Goal: Information Seeking & Learning: Learn about a topic

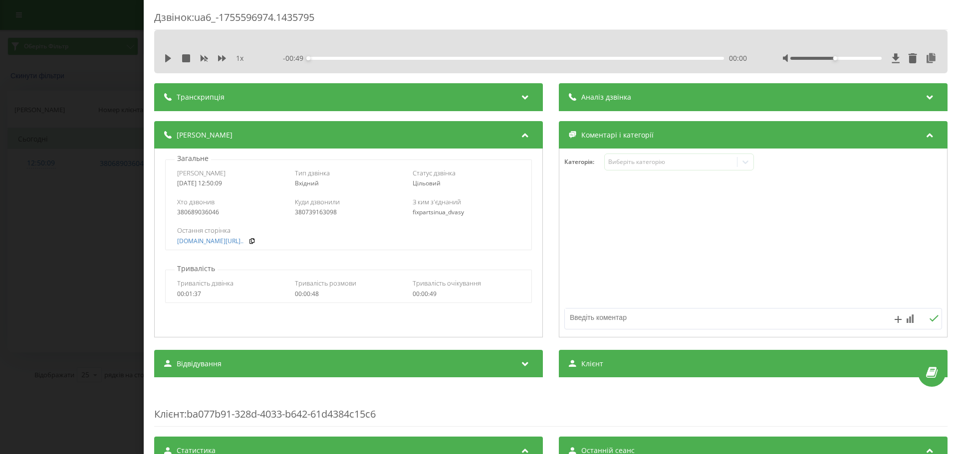
click at [591, 90] on div "Аналіз дзвінка" at bounding box center [753, 97] width 389 height 28
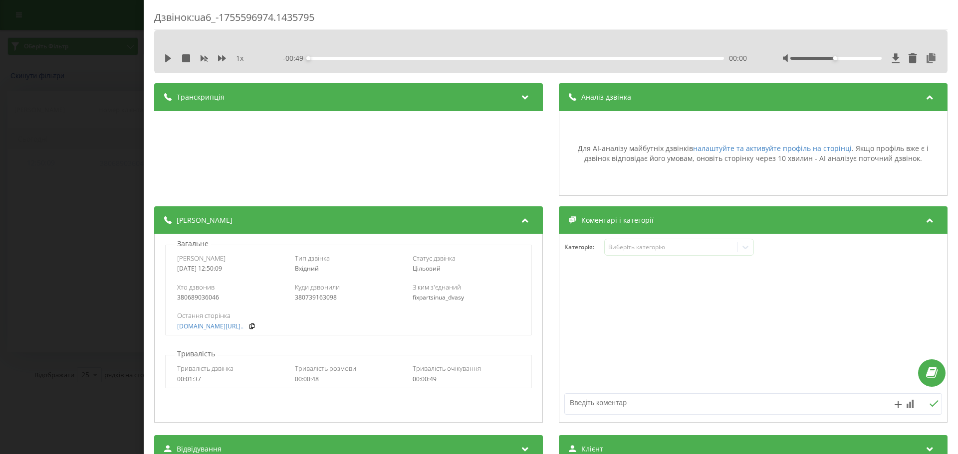
click at [592, 90] on div "Аналіз дзвінка" at bounding box center [753, 97] width 389 height 28
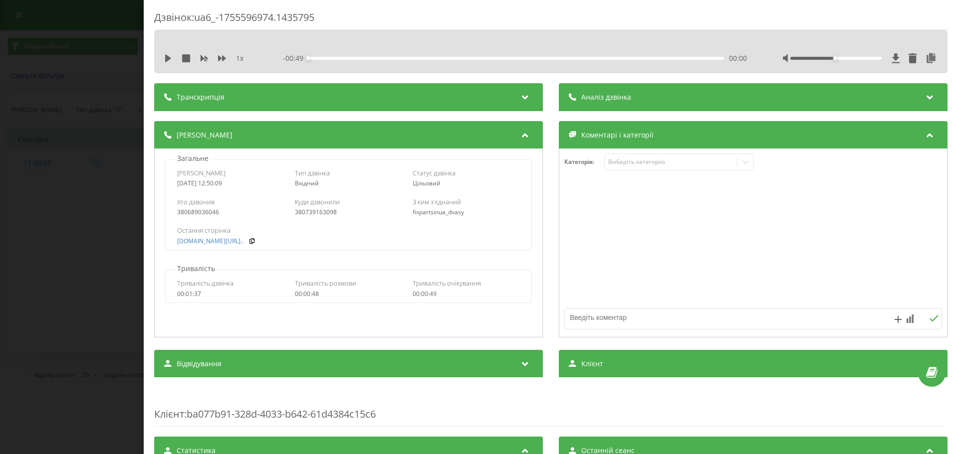
click at [477, 89] on div "Транскрипція" at bounding box center [348, 97] width 389 height 28
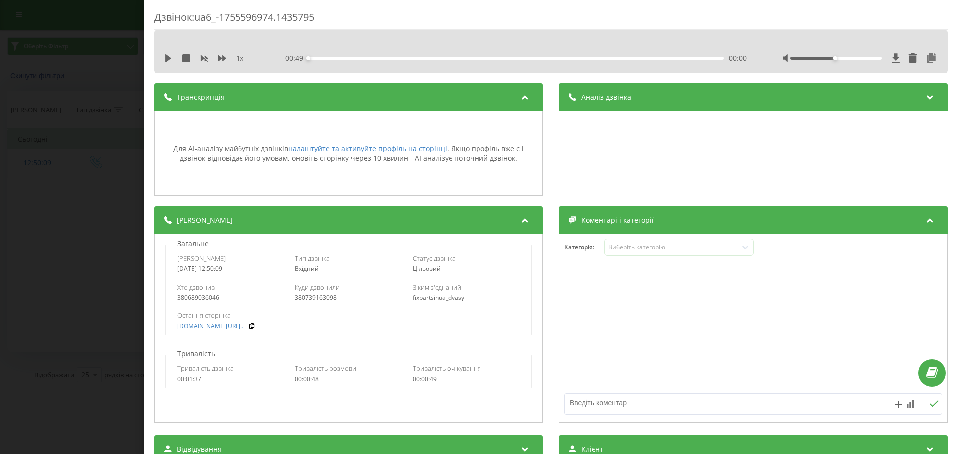
click at [477, 89] on div "Транскрипція" at bounding box center [348, 97] width 389 height 28
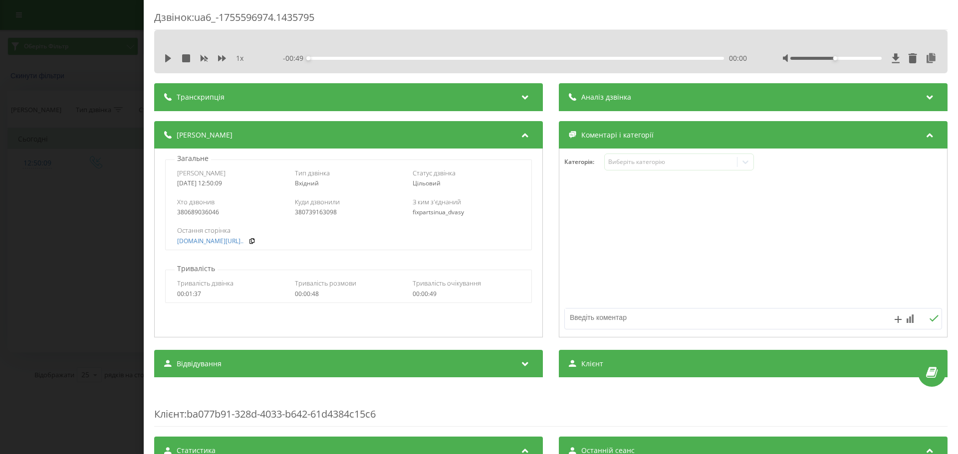
click at [605, 92] on span "Аналіз дзвінка" at bounding box center [606, 97] width 50 height 10
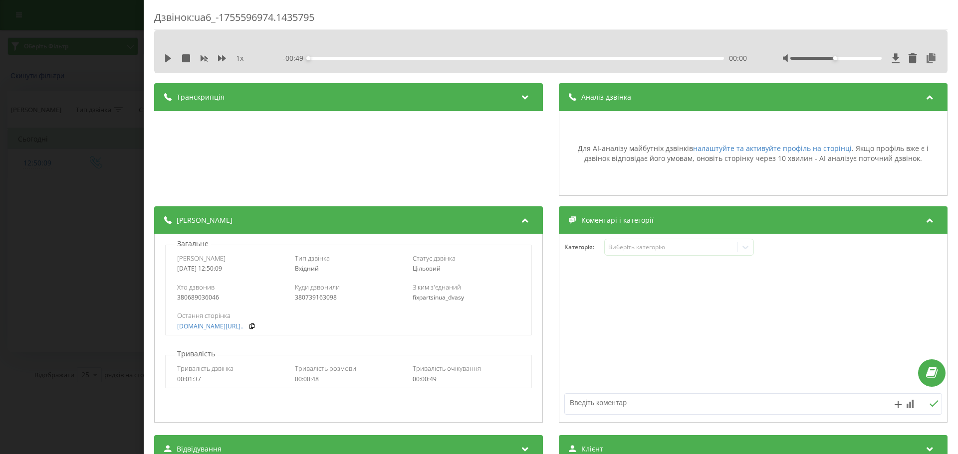
click at [605, 92] on span "Аналіз дзвінка" at bounding box center [606, 97] width 50 height 10
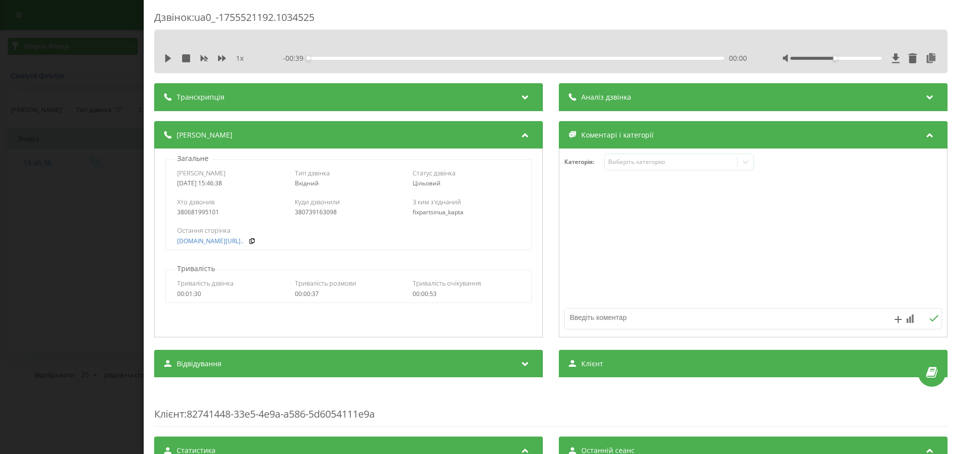
click at [626, 95] on span "Аналіз дзвінка" at bounding box center [606, 97] width 50 height 10
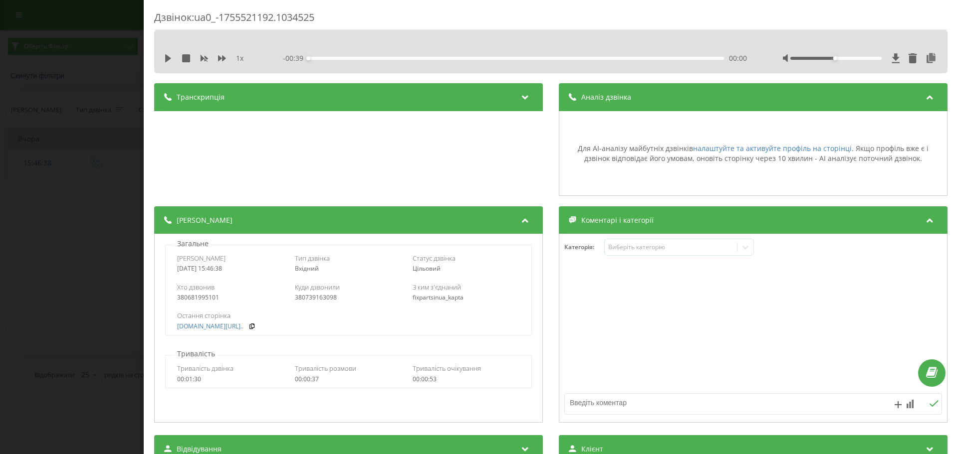
click at [626, 95] on span "Аналіз дзвінка" at bounding box center [606, 97] width 50 height 10
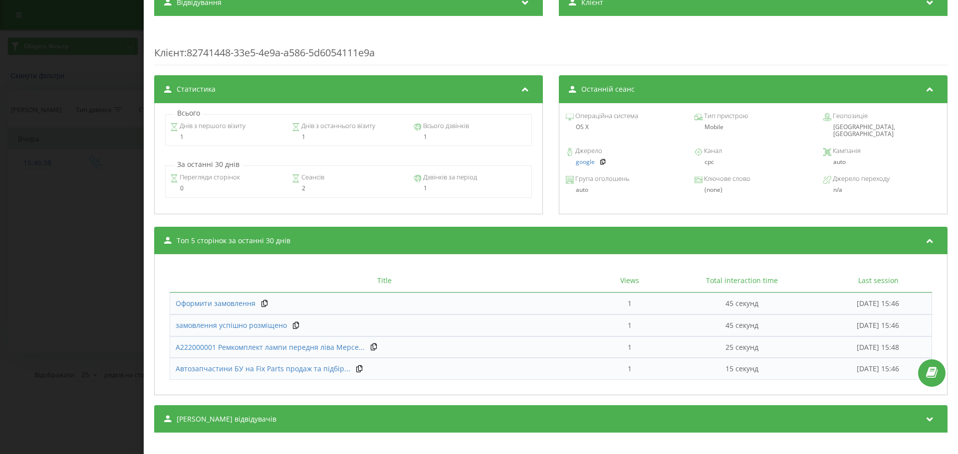
scroll to position [371, 0]
